Goal: Task Accomplishment & Management: Use online tool/utility

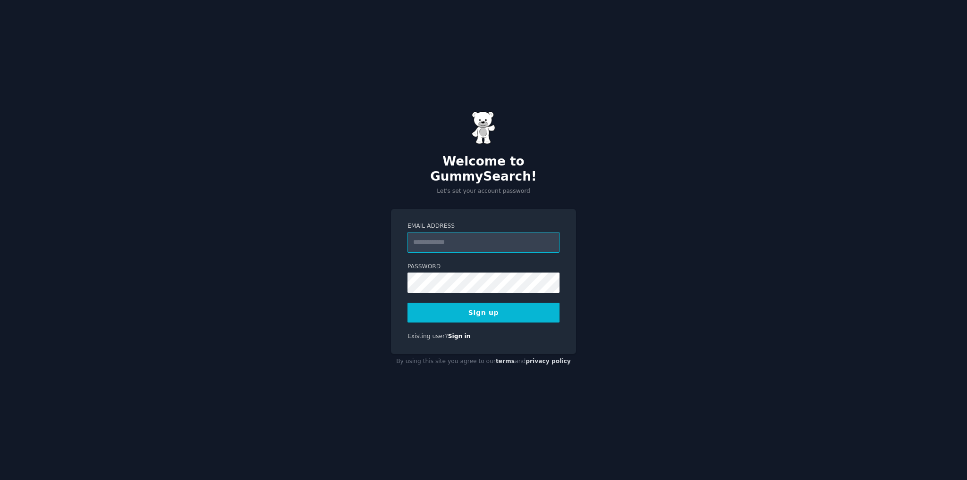
click at [431, 235] on input "Email Address" at bounding box center [483, 242] width 152 height 21
type input "**********"
click at [483, 308] on button "Sign up" at bounding box center [483, 313] width 152 height 20
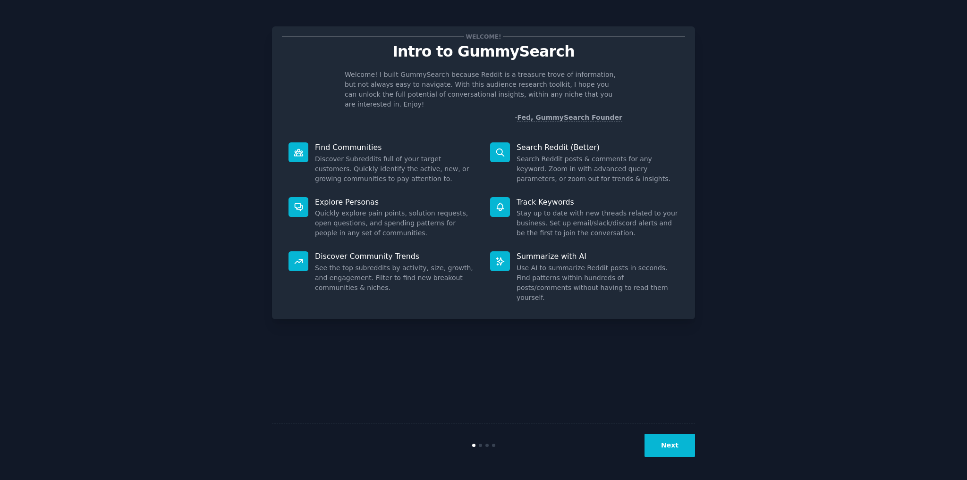
click at [683, 440] on button "Next" at bounding box center [669, 445] width 51 height 23
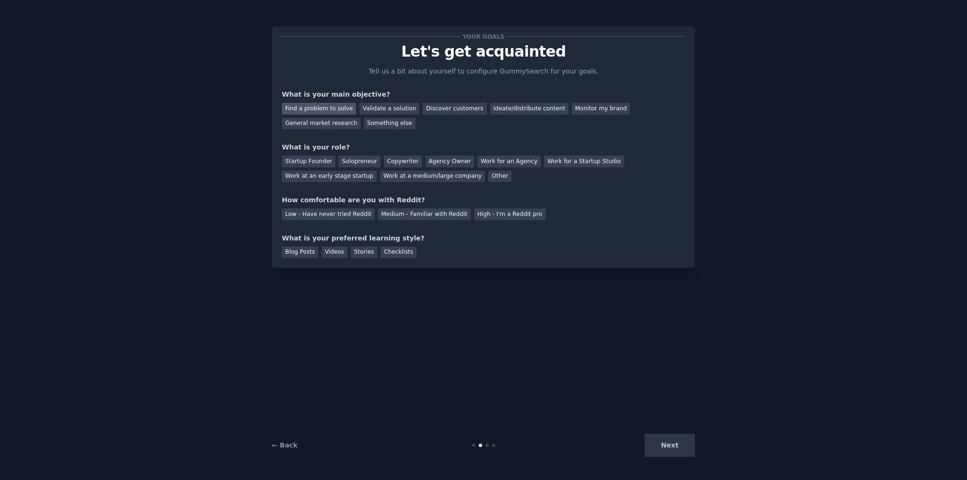
click at [333, 106] on div "Find a problem to solve" at bounding box center [319, 109] width 74 height 12
click at [352, 161] on div "Solopreneur" at bounding box center [359, 162] width 42 height 12
click at [414, 216] on div "Medium - Familiar with Reddit" at bounding box center [424, 215] width 93 height 12
click at [690, 450] on div "Next" at bounding box center [624, 445] width 141 height 23
click at [674, 440] on div "Next" at bounding box center [624, 445] width 141 height 23
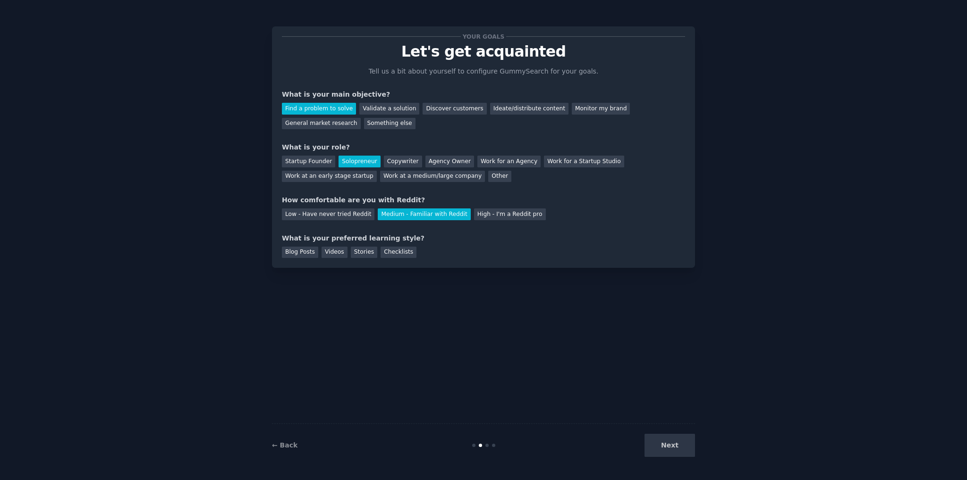
click at [674, 446] on div "Next" at bounding box center [624, 445] width 141 height 23
click at [335, 251] on div "Videos" at bounding box center [334, 253] width 26 height 12
click at [682, 444] on button "Next" at bounding box center [669, 445] width 51 height 23
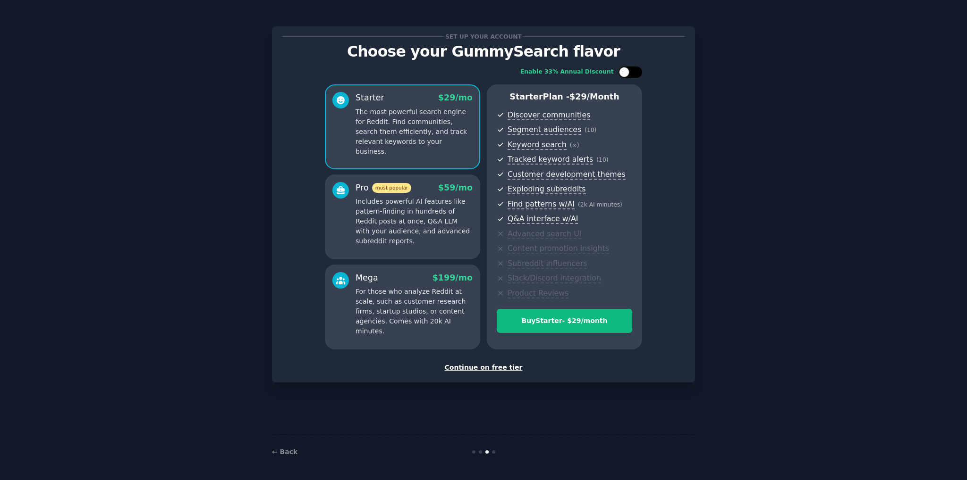
click at [629, 71] on div at bounding box center [624, 72] width 10 height 10
click at [629, 73] on div at bounding box center [630, 72] width 24 height 11
click at [629, 73] on div at bounding box center [624, 72] width 10 height 10
click at [629, 73] on div at bounding box center [630, 72] width 24 height 11
click at [629, 73] on div at bounding box center [624, 72] width 10 height 10
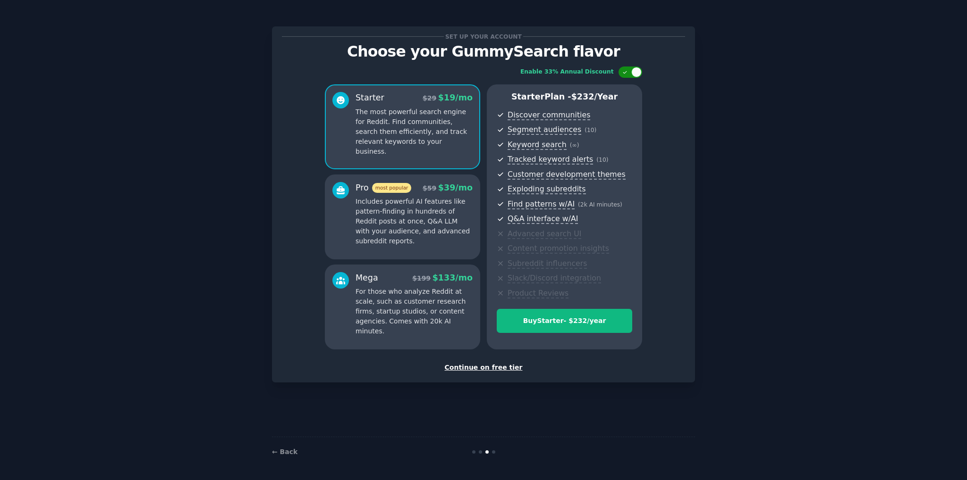
click at [629, 73] on div at bounding box center [630, 72] width 24 height 11
click at [629, 73] on div at bounding box center [624, 72] width 10 height 10
click at [629, 73] on div at bounding box center [630, 72] width 24 height 11
checkbox input "false"
click at [486, 373] on div "Set up your account Choose your GummySearch flavor Enable 33% Annual Discount S…" at bounding box center [483, 204] width 423 height 356
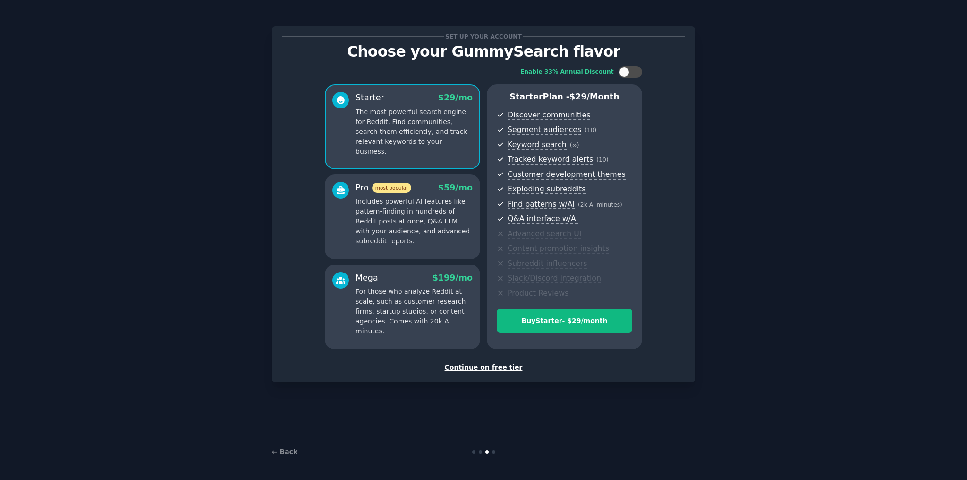
click at [486, 370] on div "Continue on free tier" at bounding box center [483, 368] width 403 height 10
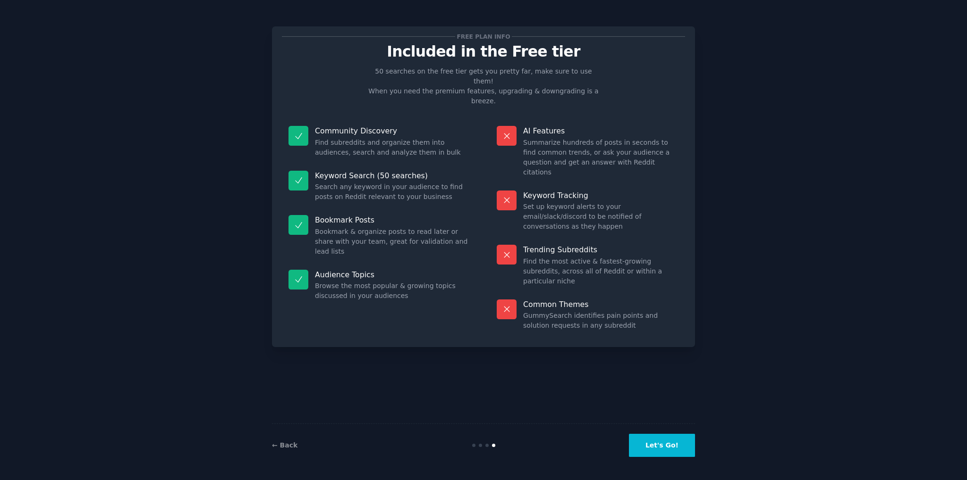
click at [662, 455] on button "Let's Go!" at bounding box center [662, 445] width 66 height 23
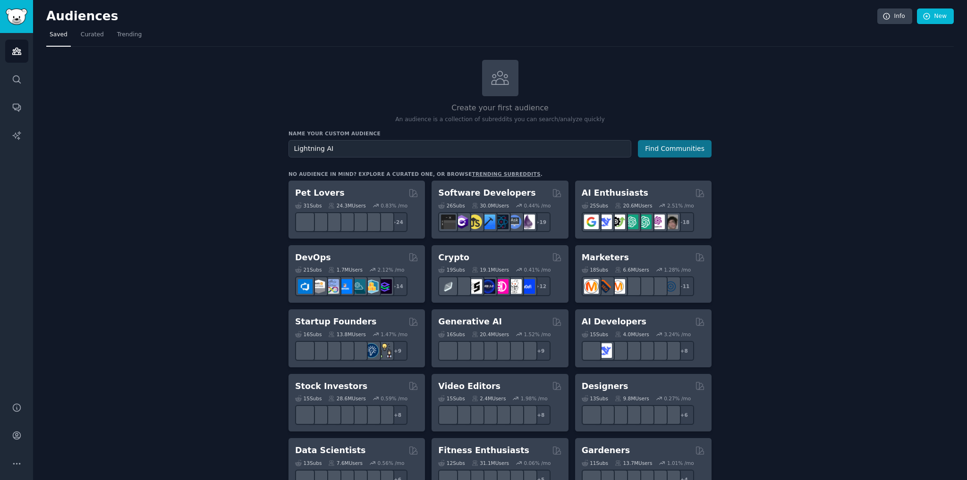
type input "Lightning AI"
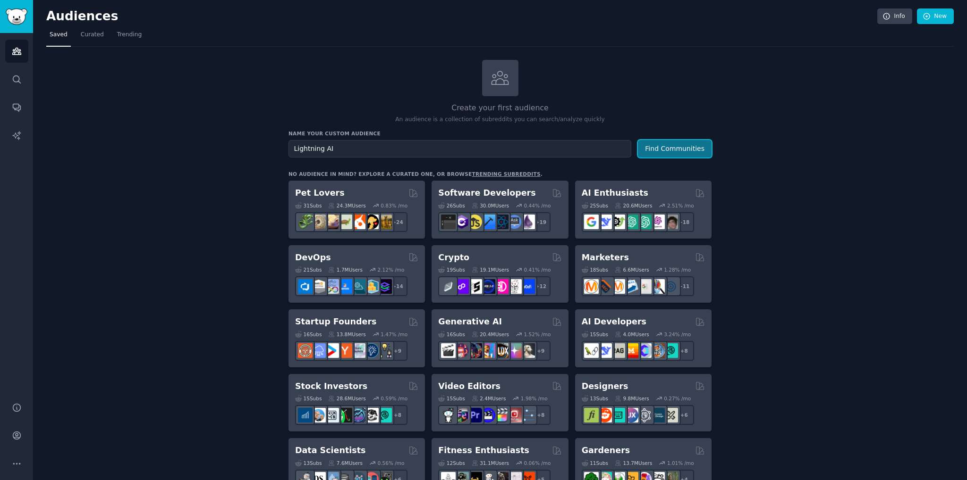
click at [675, 152] on button "Find Communities" at bounding box center [675, 148] width 74 height 17
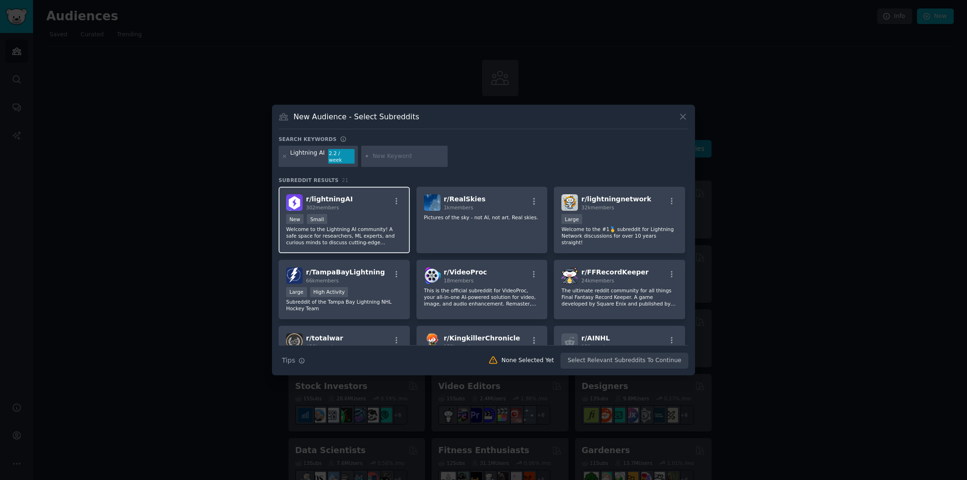
click at [347, 214] on div "New Small" at bounding box center [344, 220] width 116 height 12
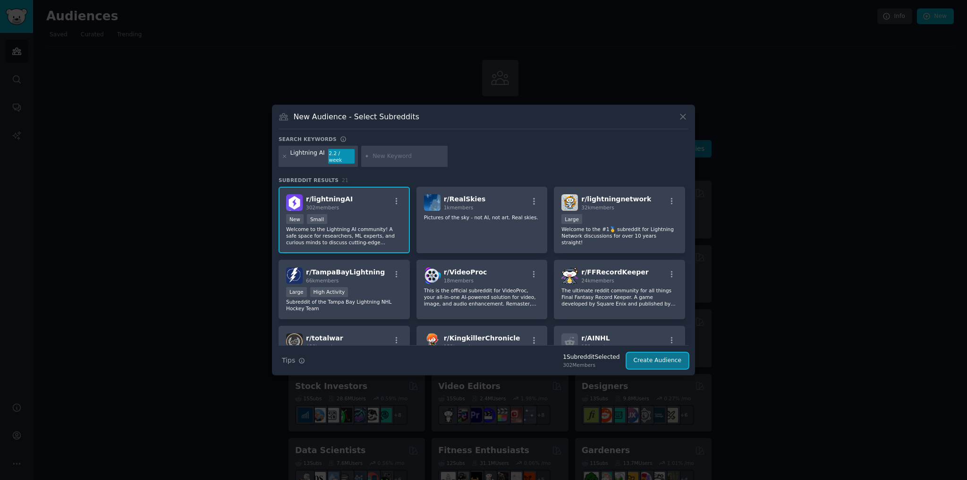
click at [675, 362] on button "Create Audience" at bounding box center [657, 361] width 62 height 16
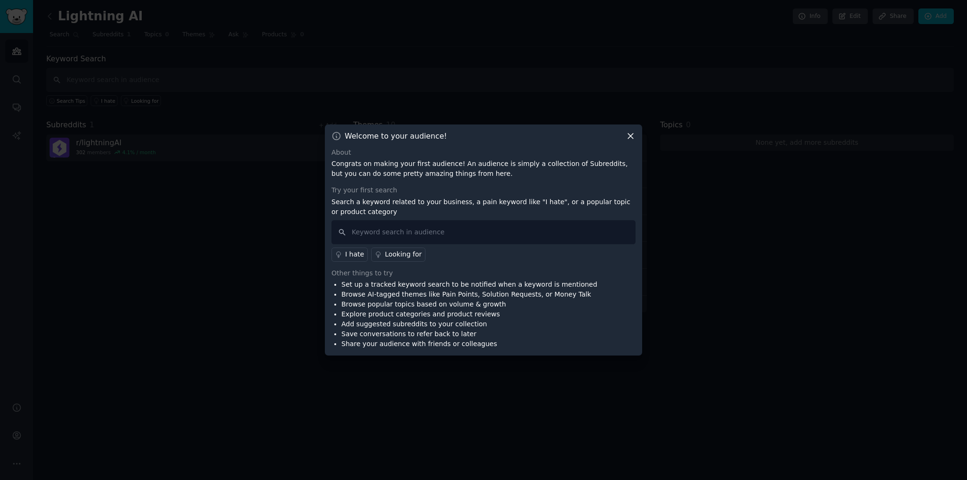
click at [631, 133] on icon at bounding box center [630, 136] width 10 height 10
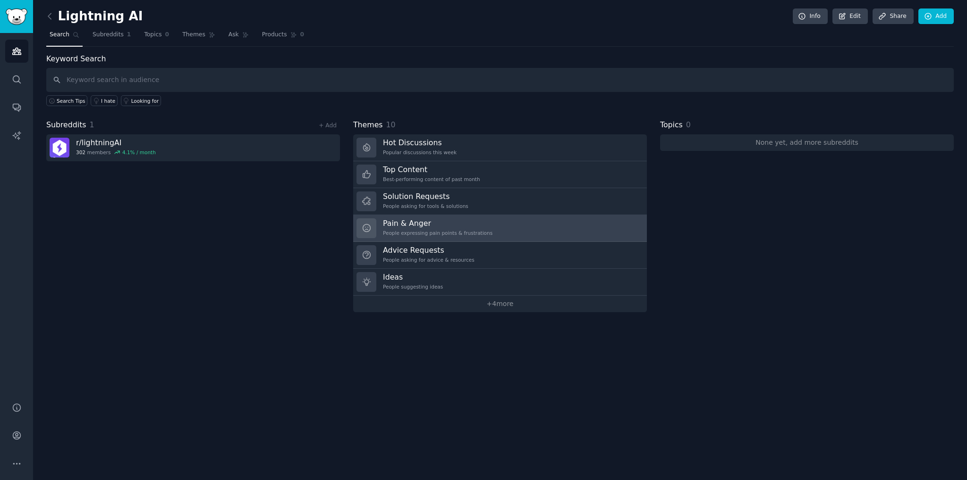
click at [496, 232] on link "Pain & Anger People expressing pain points & frustrations" at bounding box center [500, 228] width 294 height 27
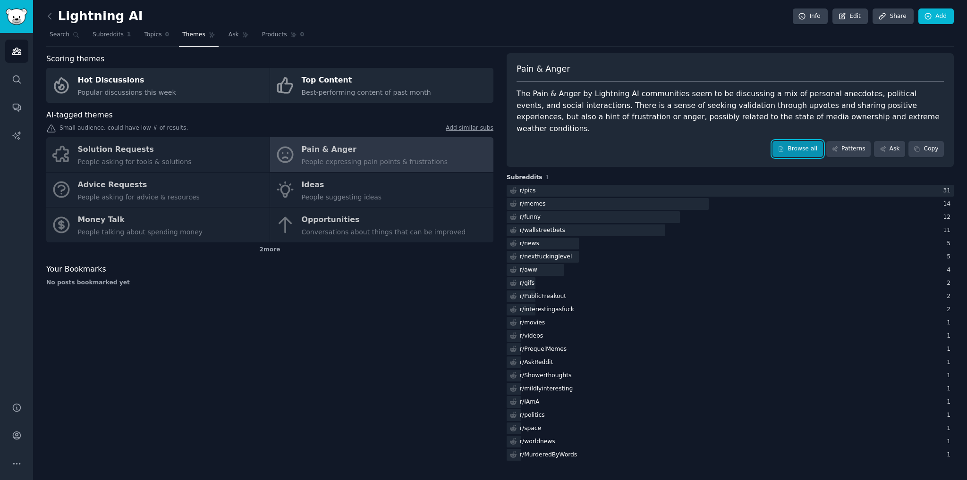
click at [808, 141] on link "Browse all" at bounding box center [797, 149] width 51 height 16
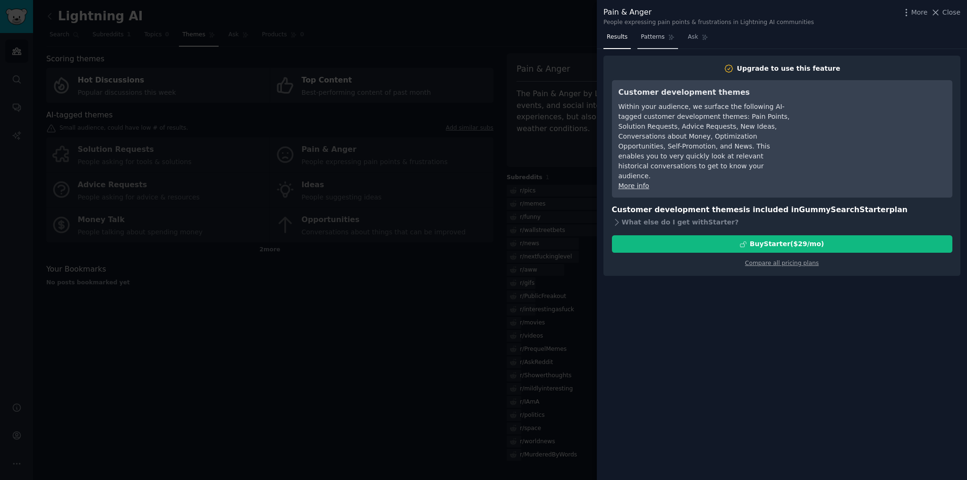
click at [655, 33] on span "Patterns" at bounding box center [652, 37] width 24 height 8
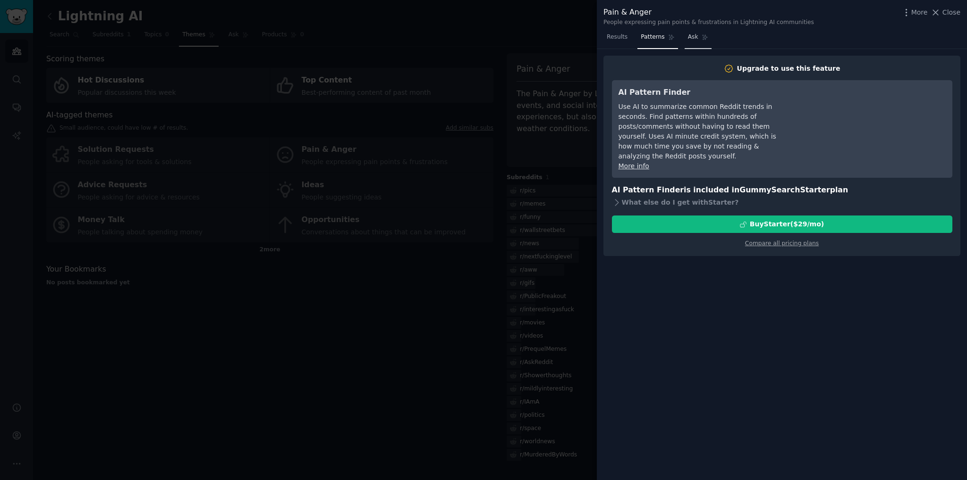
click at [689, 33] on span "Ask" at bounding box center [693, 37] width 10 height 8
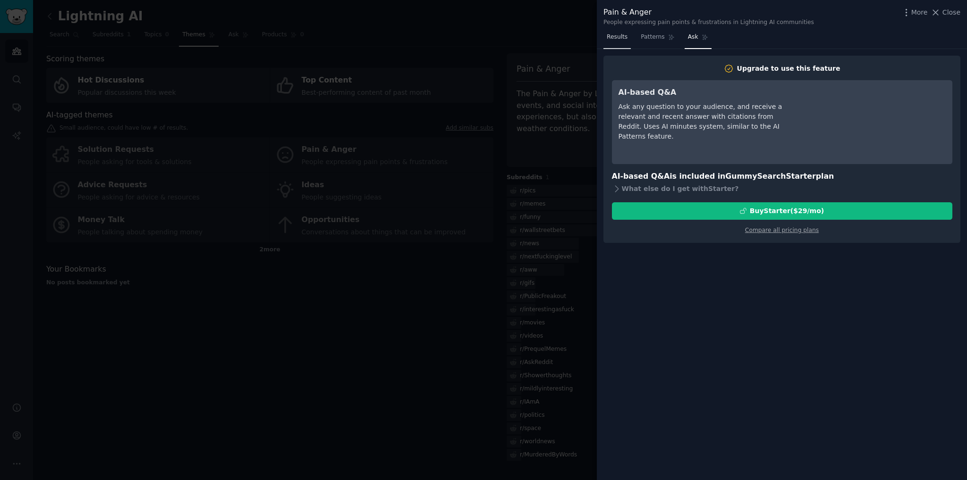
click at [610, 35] on span "Results" at bounding box center [616, 37] width 21 height 8
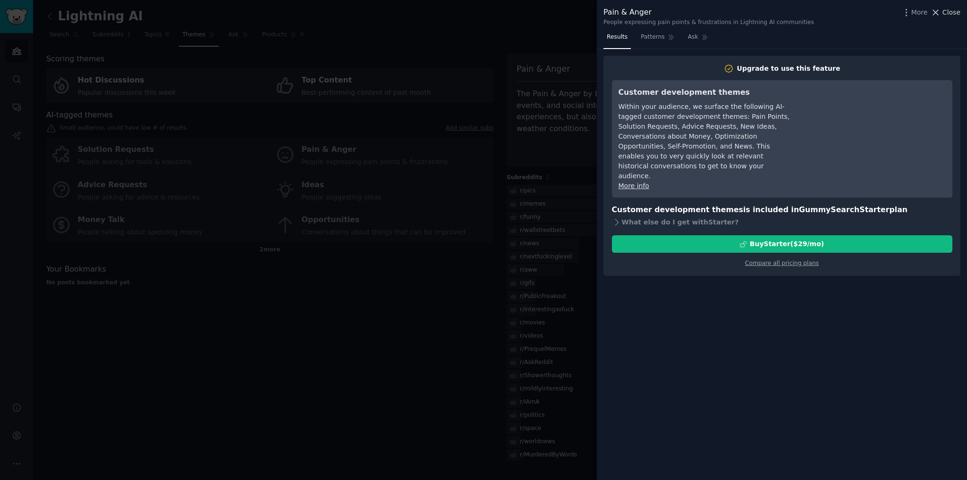
click at [950, 8] on span "Close" at bounding box center [951, 13] width 18 height 10
